Goal: Information Seeking & Learning: Learn about a topic

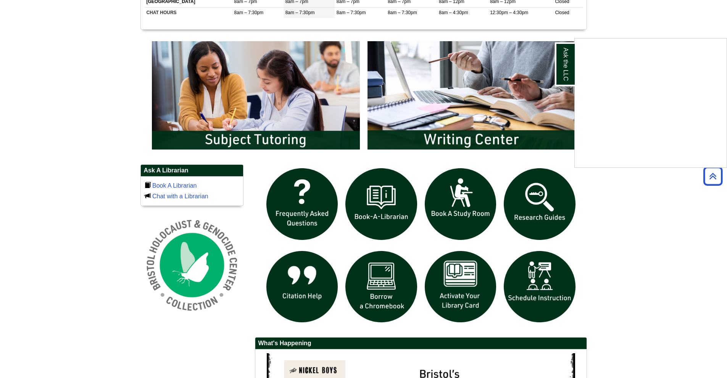
scroll to position [397, 0]
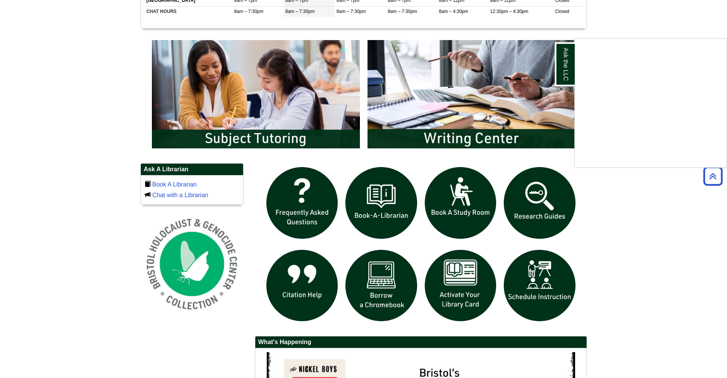
click at [350, 237] on div "Ask the LLC" at bounding box center [363, 189] width 727 height 378
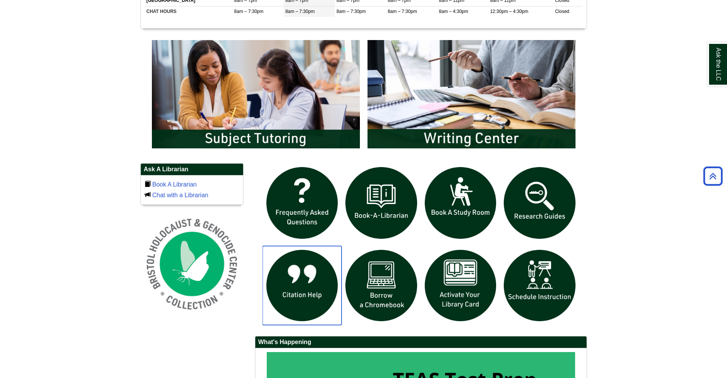
click at [337, 254] on img "slideshow" at bounding box center [302, 285] width 79 height 79
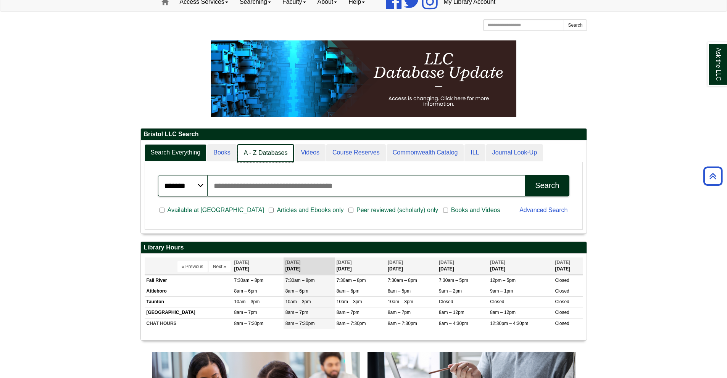
scroll to position [4, 4]
click at [261, 154] on link "A - Z Databases" at bounding box center [265, 153] width 57 height 18
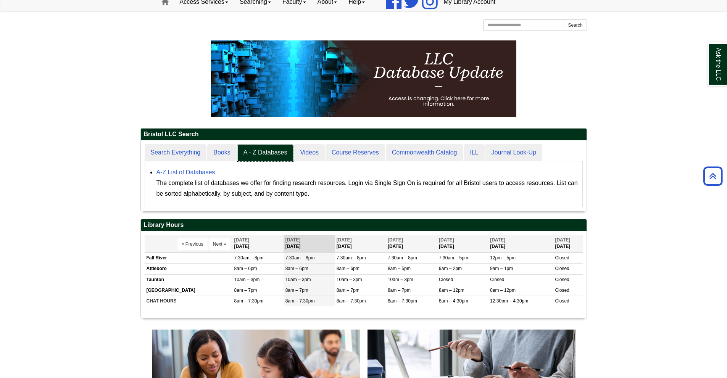
scroll to position [71, 446]
click at [203, 172] on link "A-Z List of Databases" at bounding box center [186, 172] width 59 height 6
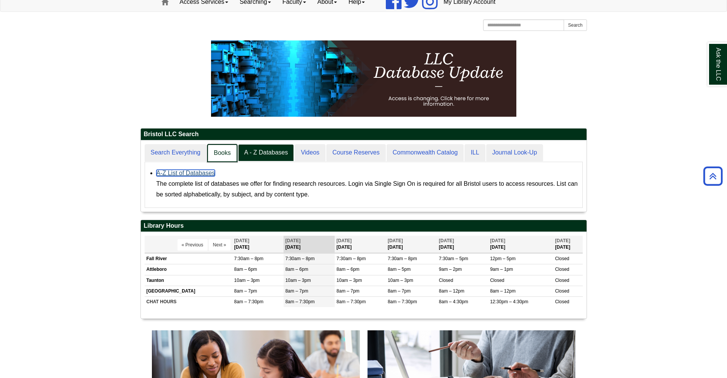
scroll to position [4, 4]
click at [184, 159] on link "Search Everything" at bounding box center [176, 153] width 63 height 18
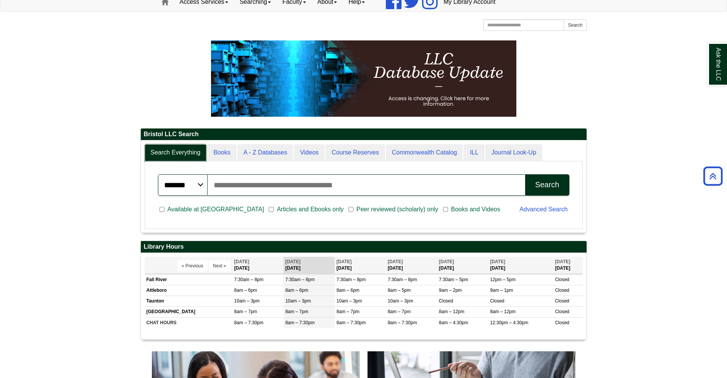
scroll to position [92, 446]
click at [274, 190] on input "Search articles, books, journals & more" at bounding box center [367, 184] width 318 height 21
drag, startPoint x: 165, startPoint y: 5, endPoint x: 224, endPoint y: 183, distance: 187.6
drag, startPoint x: 224, startPoint y: 183, endPoint x: 220, endPoint y: 184, distance: 5.1
click at [220, 184] on input "Search articles, books, journals & more" at bounding box center [367, 184] width 318 height 21
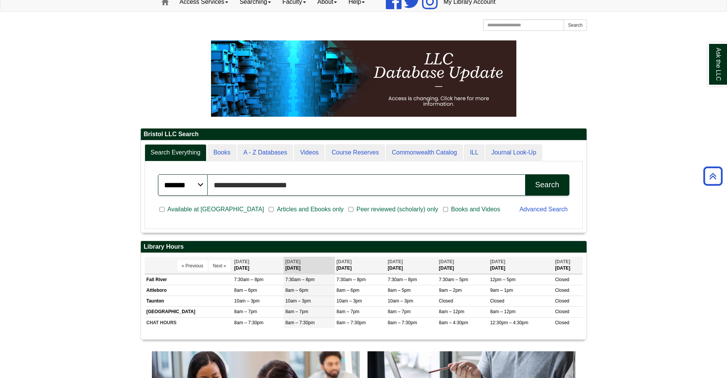
click at [213, 181] on input "**********" at bounding box center [367, 184] width 318 height 21
type input "**********"
click at [544, 189] on div "Search" at bounding box center [547, 185] width 24 height 9
